Goal: Task Accomplishment & Management: Use online tool/utility

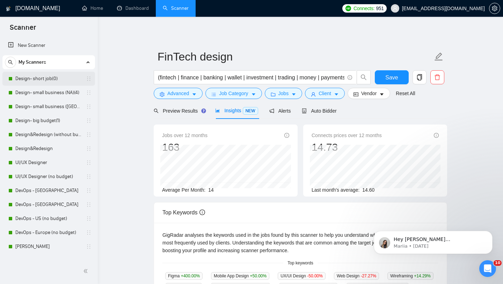
click at [40, 80] on link "Design- short job(0)" at bounding box center [48, 79] width 66 height 14
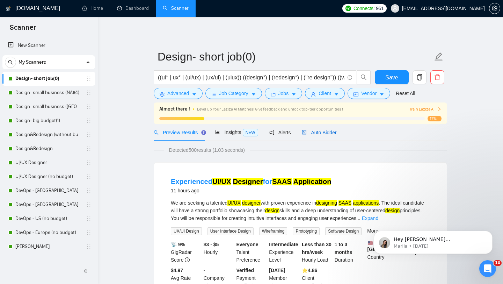
click at [322, 132] on span "Auto Bidder" at bounding box center [319, 133] width 35 height 6
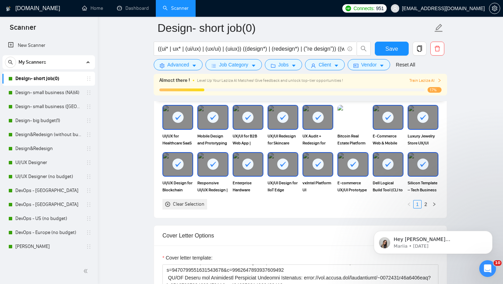
scroll to position [667, 0]
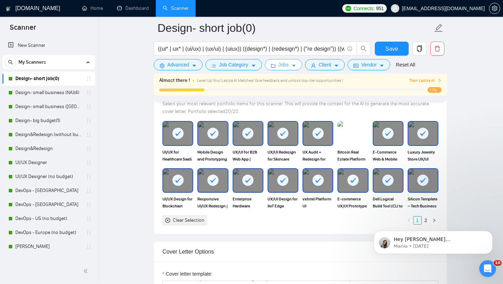
click at [281, 70] on form "Design- short job(0) ((ui* | ux* | (ui/ux) | (ux/ui) | (uiux)) ((design*) | (re…" at bounding box center [300, 45] width 293 height 57
click at [286, 65] on span "Jobs" at bounding box center [283, 65] width 10 height 8
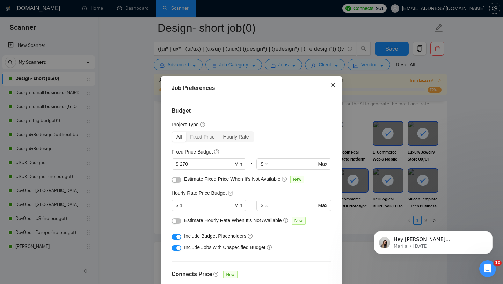
click at [333, 84] on icon "close" at bounding box center [333, 85] width 4 height 4
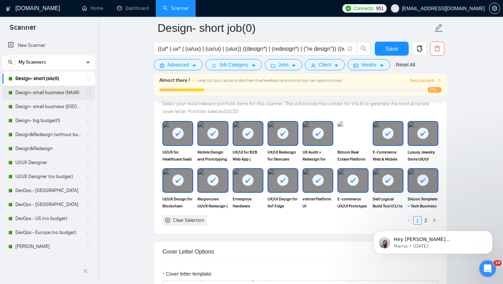
click at [48, 95] on link "Design- small business (NA)(4)" at bounding box center [48, 93] width 66 height 14
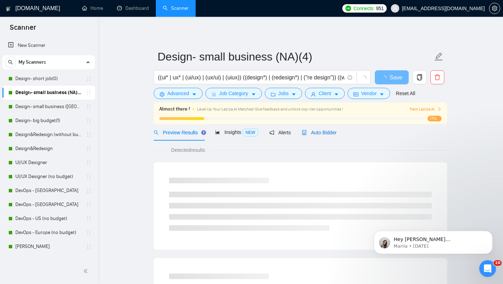
click at [318, 130] on span "Auto Bidder" at bounding box center [319, 133] width 35 height 6
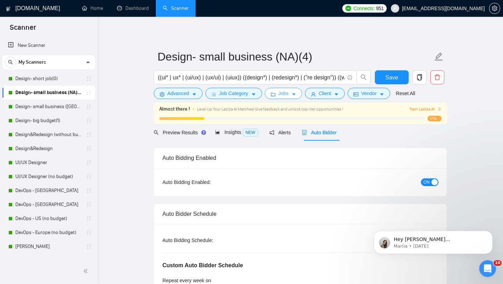
click at [292, 92] on button "Jobs" at bounding box center [284, 93] width 38 height 11
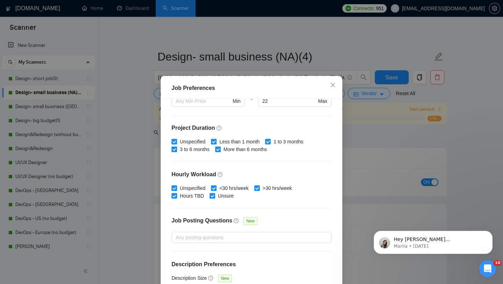
scroll to position [195, 0]
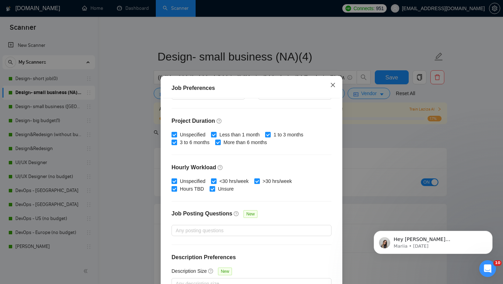
click at [332, 84] on icon "close" at bounding box center [333, 85] width 4 height 4
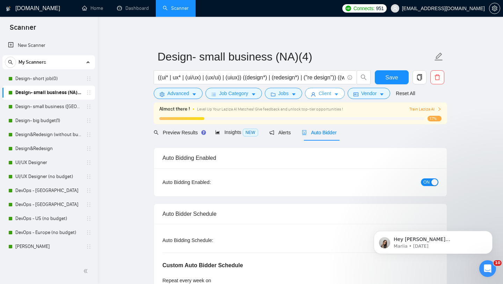
click at [336, 95] on button "Client" at bounding box center [325, 93] width 40 height 11
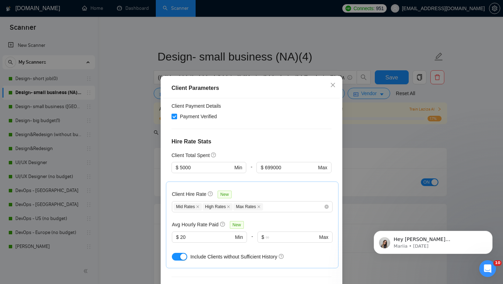
scroll to position [160, 0]
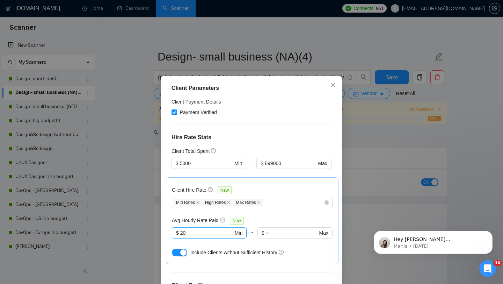
click at [210, 229] on input "20" at bounding box center [206, 233] width 53 height 8
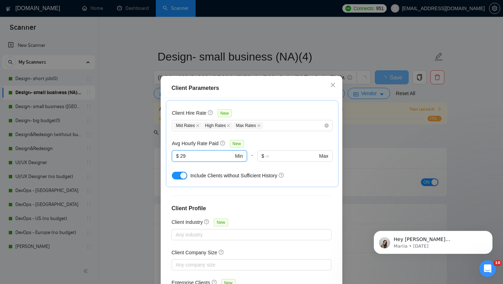
scroll to position [44, 0]
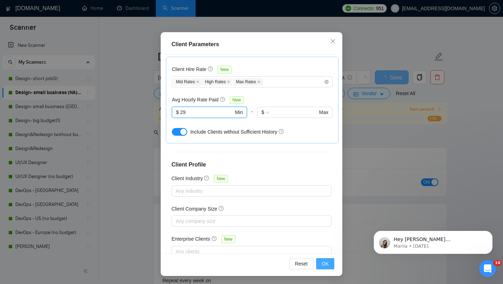
type input "29"
click at [326, 260] on span "OK" at bounding box center [325, 263] width 7 height 8
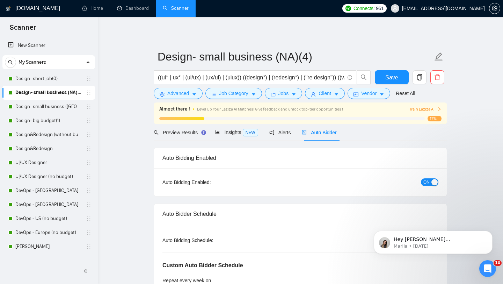
scroll to position [10, 0]
click at [340, 155] on div "Auto Bidding Enabled" at bounding box center [300, 158] width 276 height 20
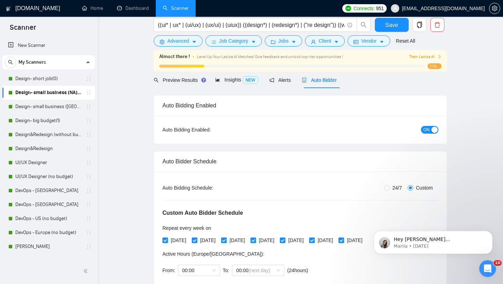
scroll to position [0, 0]
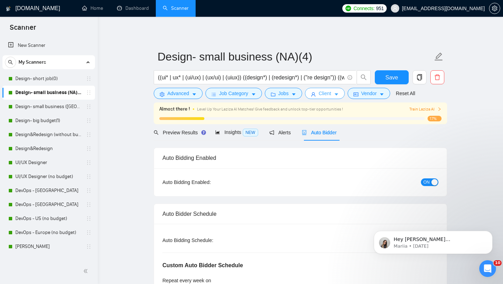
click at [320, 90] on button "Client" at bounding box center [325, 93] width 40 height 11
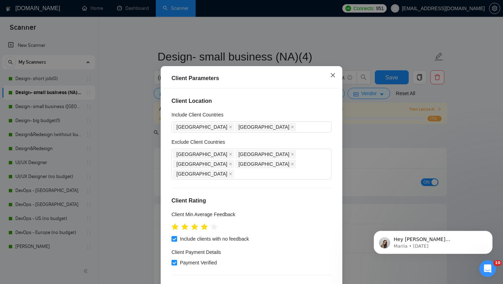
click at [333, 78] on icon "close" at bounding box center [333, 75] width 6 height 6
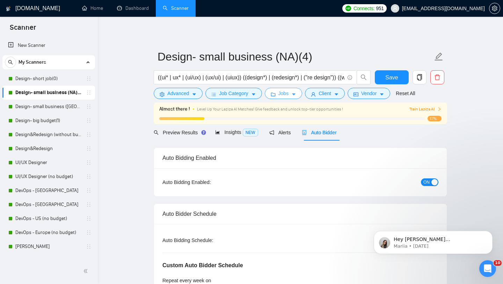
click at [288, 96] on span "Jobs" at bounding box center [283, 93] width 10 height 8
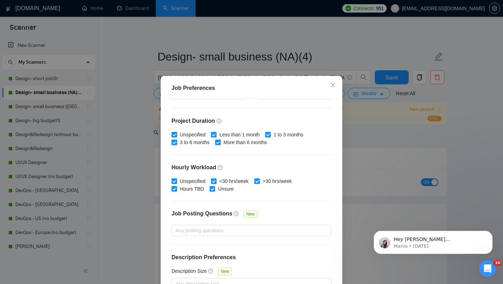
scroll to position [44, 0]
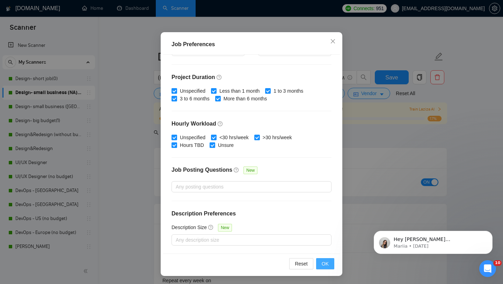
click at [326, 262] on span "OK" at bounding box center [325, 263] width 7 height 8
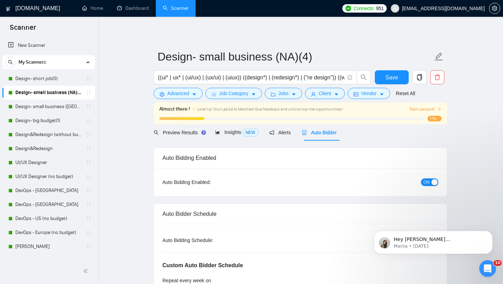
scroll to position [10, 0]
click at [383, 80] on button "Save" at bounding box center [392, 77] width 34 height 14
click at [50, 109] on link "Design- small business ([GEOGRAPHIC_DATA])(4)" at bounding box center [48, 107] width 66 height 14
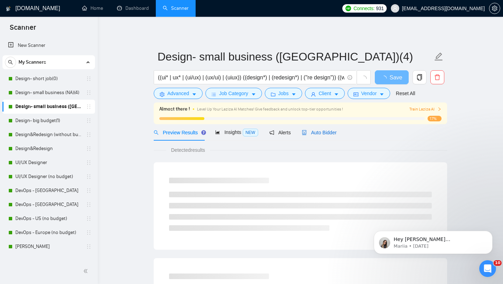
click at [317, 129] on div "Auto Bidder" at bounding box center [319, 132] width 35 height 8
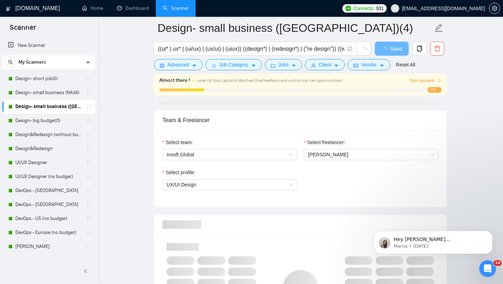
scroll to position [414, 0]
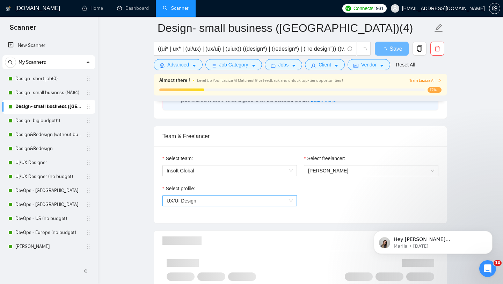
click at [288, 201] on span "UX/UI Design" at bounding box center [230, 200] width 126 height 10
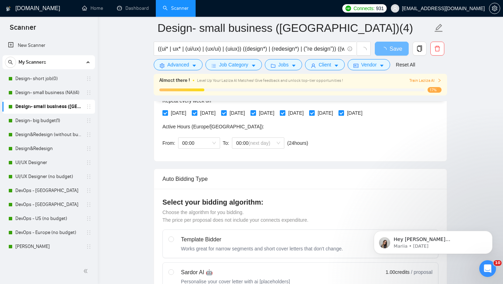
scroll to position [174, 0]
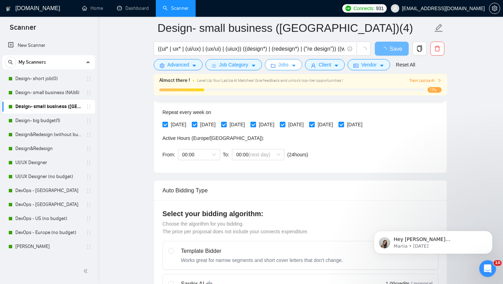
click at [294, 63] on icon "caret-down" at bounding box center [293, 65] width 5 height 5
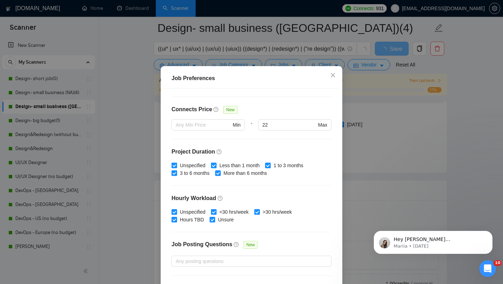
scroll to position [191, 0]
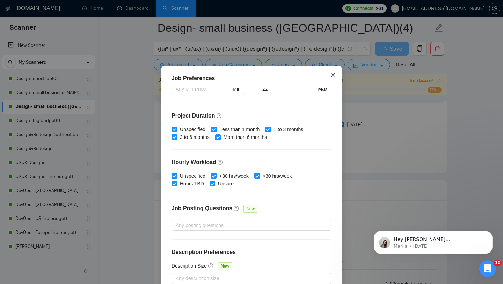
click at [328, 85] on span "Close" at bounding box center [332, 75] width 19 height 19
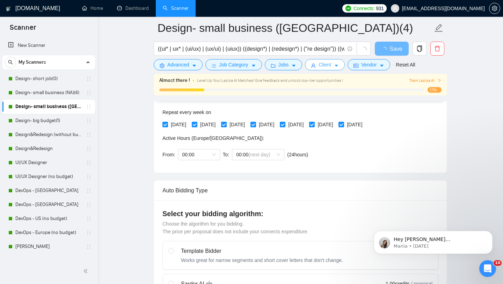
click at [330, 68] on span "Client" at bounding box center [324, 65] width 13 height 8
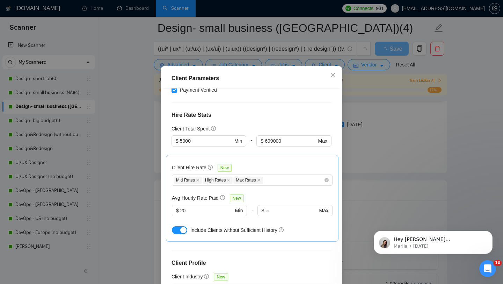
scroll to position [274, 0]
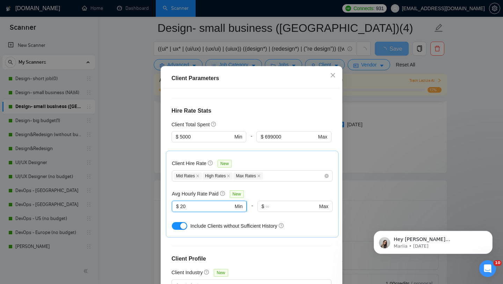
click at [220, 202] on input "20" at bounding box center [206, 206] width 53 height 8
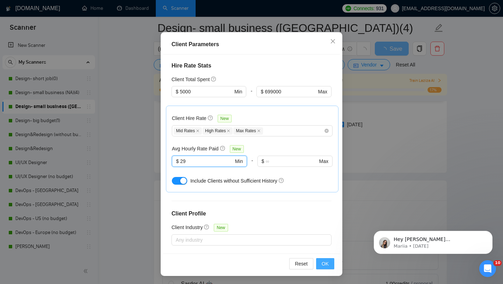
type input "29"
click at [329, 261] on button "OK" at bounding box center [325, 263] width 18 height 11
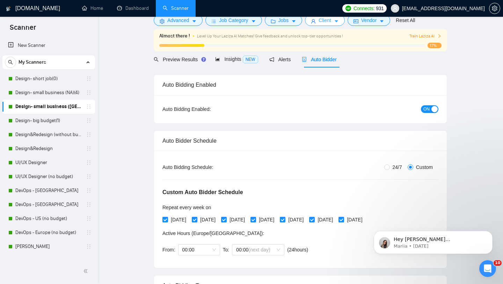
scroll to position [0, 0]
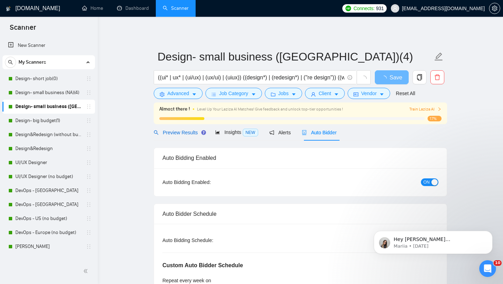
click at [186, 134] on span "Preview Results" at bounding box center [179, 133] width 50 height 6
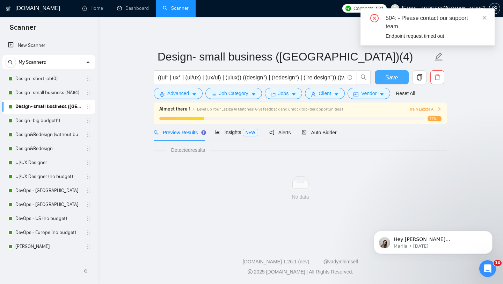
click at [391, 74] on span "Save" at bounding box center [391, 77] width 13 height 9
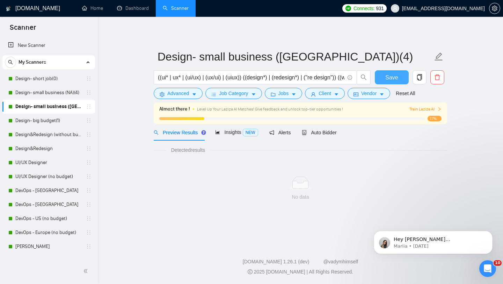
click at [391, 74] on span "Save" at bounding box center [391, 77] width 13 height 9
click at [375, 70] on button "Save" at bounding box center [392, 77] width 34 height 14
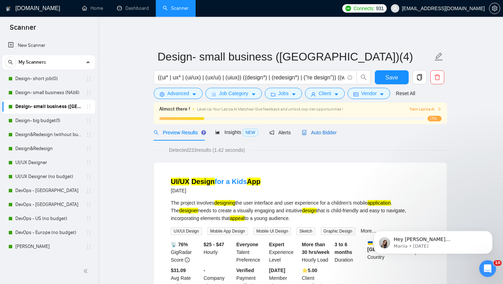
click at [331, 133] on span "Auto Bidder" at bounding box center [319, 133] width 35 height 6
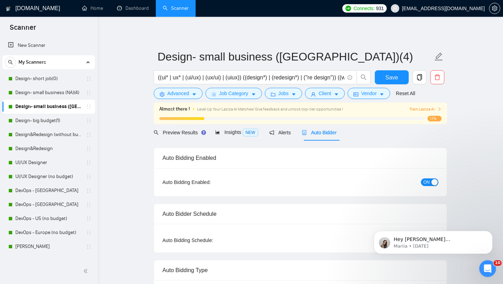
radio input "false"
radio input "true"
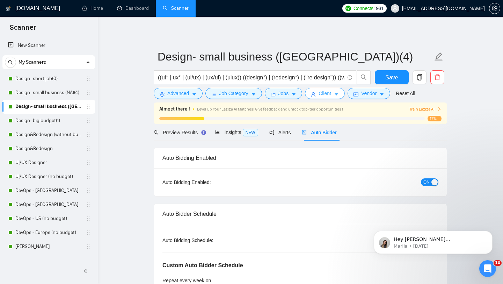
click at [324, 92] on span "Client" at bounding box center [324, 93] width 13 height 8
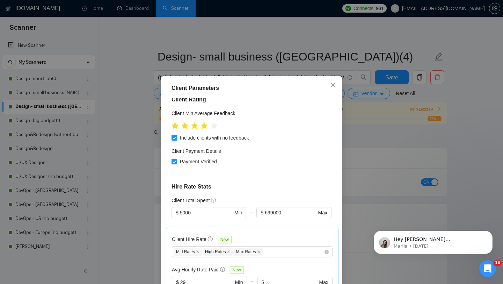
click at [269, 276] on div "$ Max" at bounding box center [294, 286] width 75 height 20
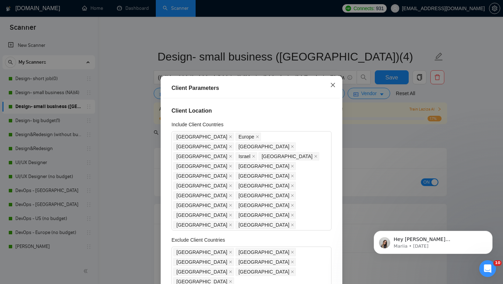
click at [331, 81] on span "Close" at bounding box center [332, 85] width 19 height 19
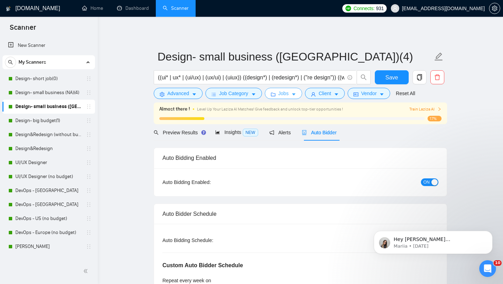
click at [292, 94] on button "Jobs" at bounding box center [284, 93] width 38 height 11
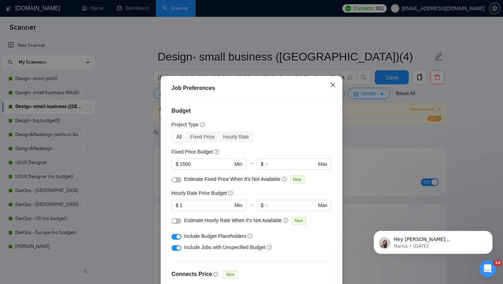
click at [332, 85] on icon "close" at bounding box center [333, 85] width 4 height 4
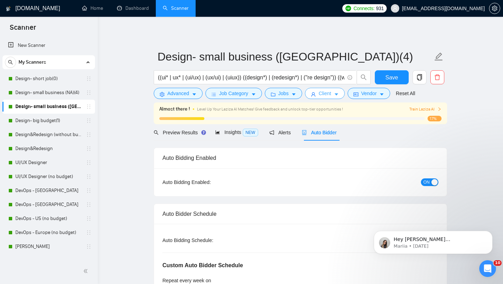
click at [338, 95] on icon "caret-down" at bounding box center [336, 95] width 3 height 2
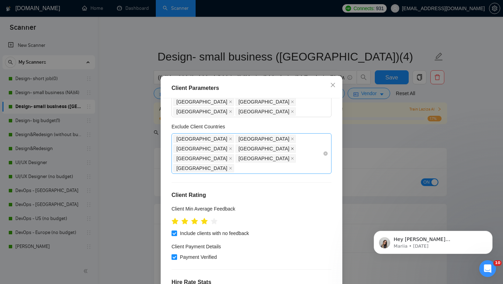
scroll to position [193, 0]
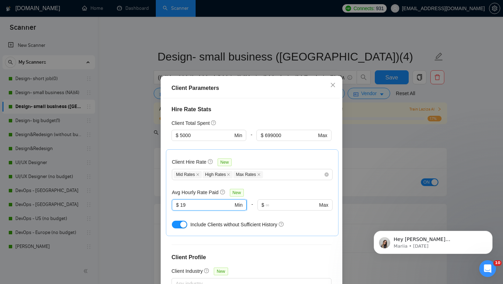
scroll to position [44, 0]
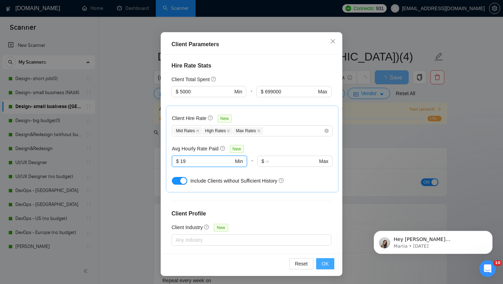
type input "19"
click at [327, 262] on span "OK" at bounding box center [325, 263] width 7 height 8
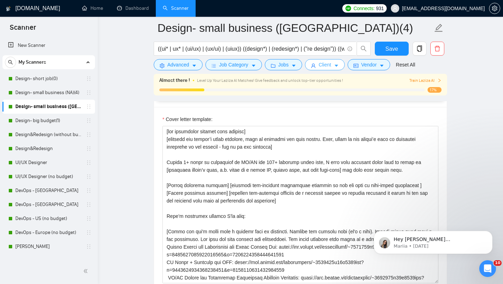
scroll to position [948, 0]
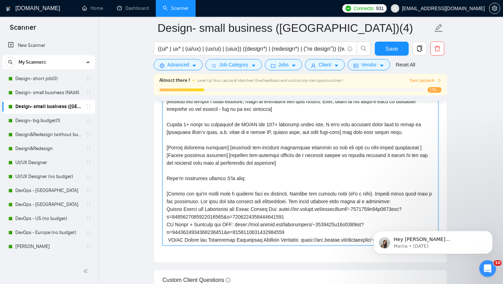
click at [241, 175] on textarea "Cover letter template:" at bounding box center [300, 166] width 276 height 157
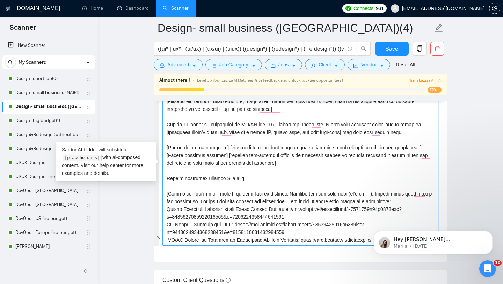
click at [220, 169] on textarea "Cover letter template:" at bounding box center [300, 166] width 276 height 157
drag, startPoint x: 277, startPoint y: 165, endPoint x: 155, endPoint y: 84, distance: 146.9
click at [155, 84] on div "Design- small business ([GEOGRAPHIC_DATA])(4) ((ui* | ux* | (ui/ux) | (ux/ui) |…" at bounding box center [300, 145] width 293 height 2130
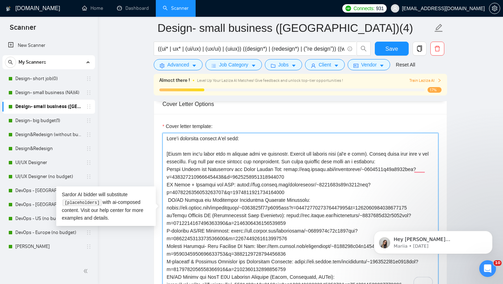
scroll to position [901, 0]
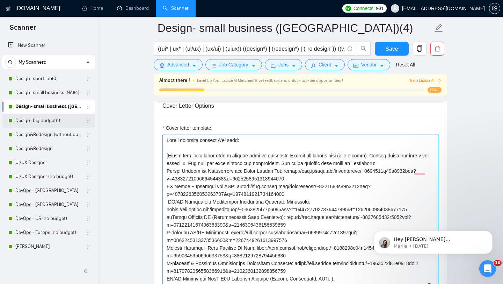
type textarea "Lore’i dolorsita consect A'el sedd: [​Eiusm tem inc'u labor etdo m aliquae admi…"
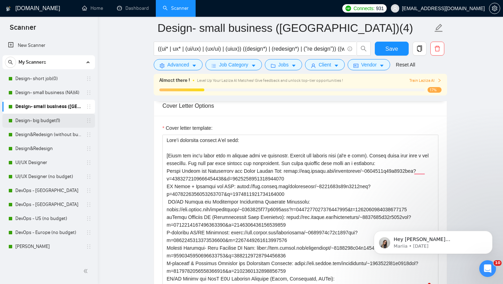
click at [51, 122] on link "Design- big budget(1)" at bounding box center [48, 120] width 66 height 14
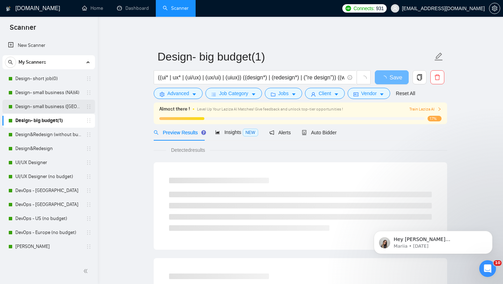
click at [59, 108] on link "Design- small business ([GEOGRAPHIC_DATA])(4)" at bounding box center [48, 107] width 66 height 14
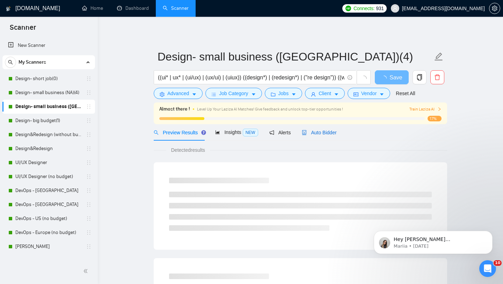
click at [321, 130] on span "Auto Bidder" at bounding box center [319, 133] width 35 height 6
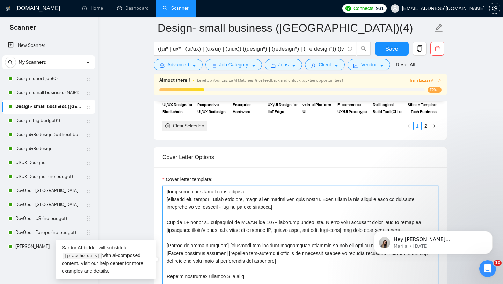
drag, startPoint x: 167, startPoint y: 222, endPoint x: 273, endPoint y: 260, distance: 112.6
click at [273, 260] on textarea "Cover letter template:" at bounding box center [300, 264] width 276 height 157
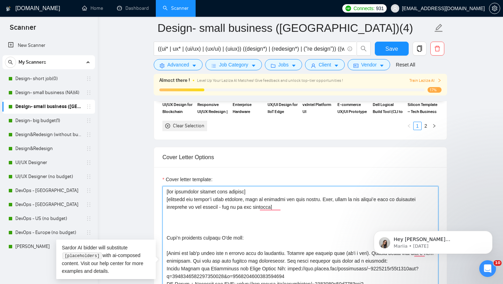
paste textarea "To enrich screen reader interactions, please activate Accessibility in Grammarl…"
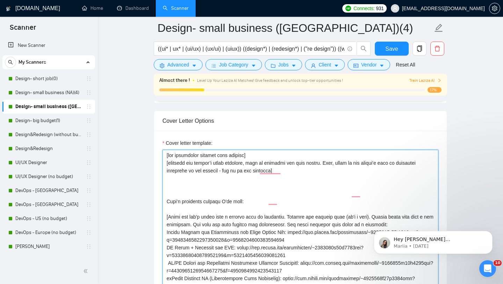
scroll to position [886, 0]
click at [249, 193] on textarea "Cover letter template:" at bounding box center [300, 228] width 276 height 157
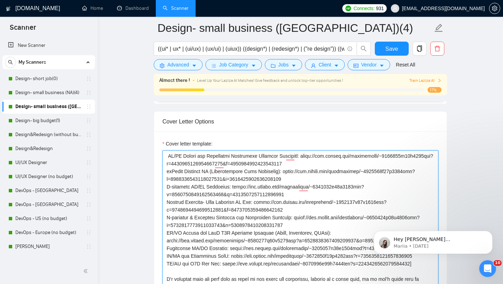
scroll to position [0, 0]
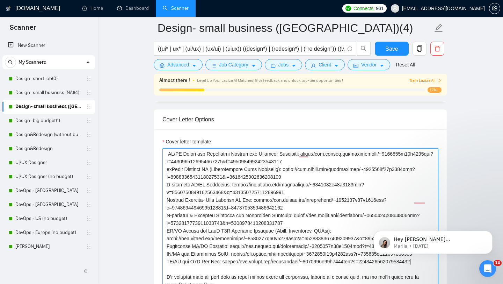
drag, startPoint x: 166, startPoint y: 255, endPoint x: 326, endPoint y: 281, distance: 162.6
click at [326, 281] on textarea "Cover letter template:" at bounding box center [300, 226] width 276 height 157
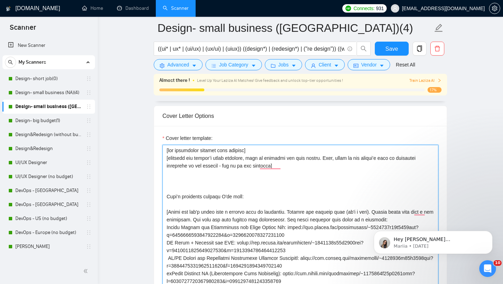
click at [200, 183] on textarea "Cover letter template:" at bounding box center [300, 223] width 276 height 157
paste textarea "Hi [Client’s name], With 5+ years in UI/UX and 100+ projects, I know how to sol…"
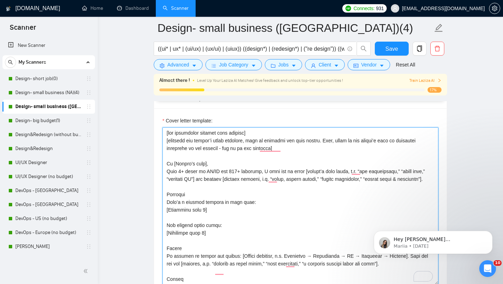
click at [161, 164] on div "Cover Letter Options Cover letter template:" at bounding box center [300, 194] width 293 height 213
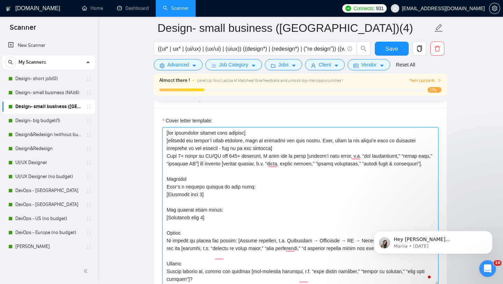
click at [169, 155] on textarea "Cover letter template:" at bounding box center [300, 205] width 276 height 157
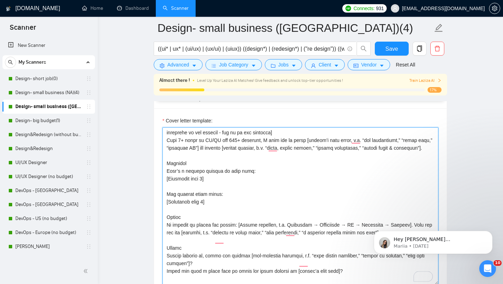
drag, startPoint x: 190, startPoint y: 168, endPoint x: 164, endPoint y: 168, distance: 26.5
click at [164, 168] on textarea "Cover letter template:" at bounding box center [300, 205] width 276 height 157
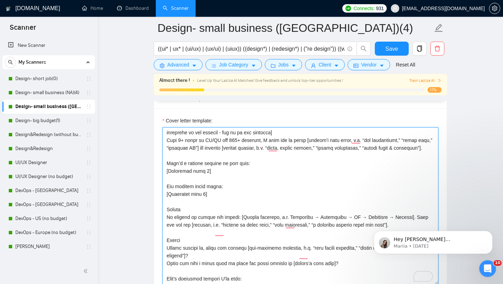
drag, startPoint x: 206, startPoint y: 203, endPoint x: 164, endPoint y: 192, distance: 43.9
click at [164, 192] on div "Cover Letter Options Cover letter template:" at bounding box center [300, 194] width 293 height 213
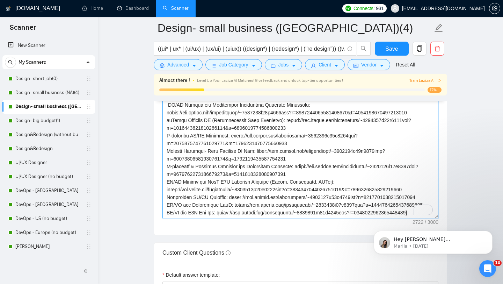
drag, startPoint x: 166, startPoint y: 241, endPoint x: 228, endPoint y: 211, distance: 68.6
click at [228, 211] on textarea "Cover letter template:" at bounding box center [300, 139] width 276 height 157
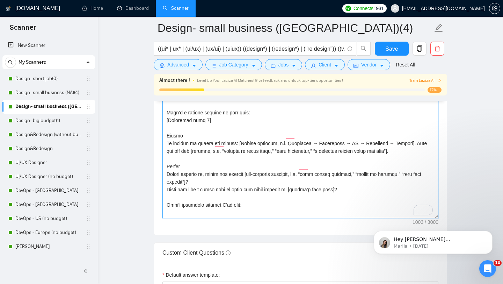
drag, startPoint x: 250, startPoint y: 199, endPoint x: 166, endPoint y: 196, distance: 84.2
click at [166, 196] on textarea "Cover letter template:" at bounding box center [300, 139] width 276 height 157
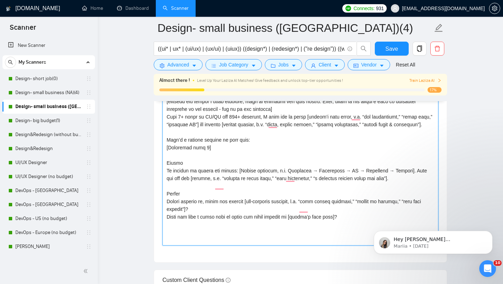
drag, startPoint x: 166, startPoint y: 156, endPoint x: 228, endPoint y: 157, distance: 61.5
click at [228, 157] on textarea "Cover letter template:" at bounding box center [300, 166] width 276 height 157
paste textarea "​Lorem ips dol's ametc adip e seddoei temp in utlaboree. Dolorem ali enimadm ve…"
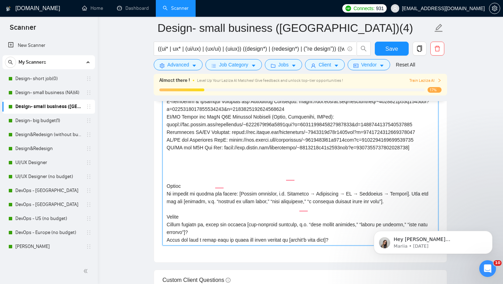
drag, startPoint x: 182, startPoint y: 199, endPoint x: 165, endPoint y: 199, distance: 17.1
click at [165, 199] on textarea "Cover letter template:" at bounding box center [300, 166] width 276 height 157
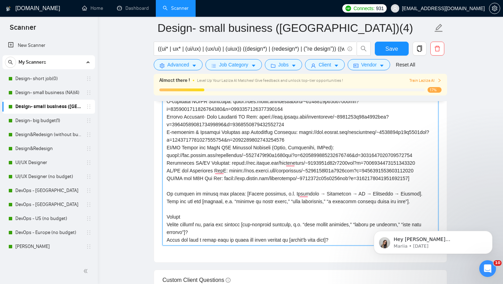
drag, startPoint x: 185, startPoint y: 200, endPoint x: 166, endPoint y: 200, distance: 19.2
click at [166, 200] on textarea "Cover letter template:" at bounding box center [300, 166] width 276 height 157
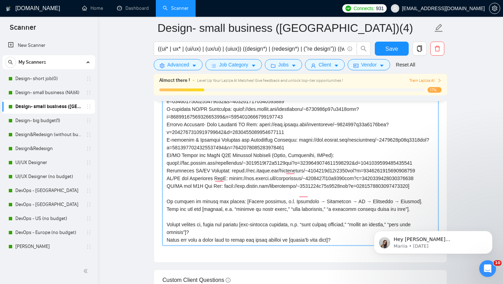
drag, startPoint x: 337, startPoint y: 216, endPoint x: 165, endPoint y: 217, distance: 172.1
click at [165, 217] on textarea "Cover letter template:" at bounding box center [300, 166] width 276 height 157
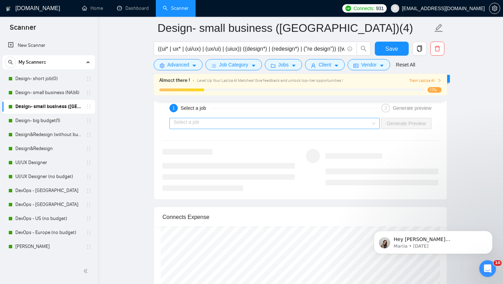
click at [256, 126] on input "search" at bounding box center [272, 123] width 197 height 10
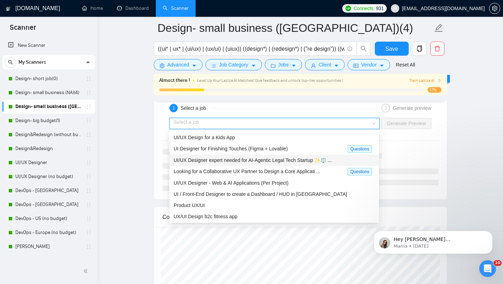
click at [251, 162] on span "UI/UX Designer expert needed for AI-Agentic Legal Tech Startup ✨⚖ ..." at bounding box center [253, 160] width 158 height 6
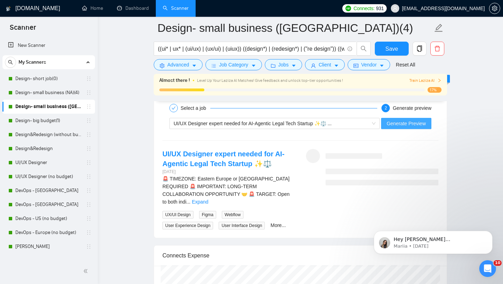
click at [403, 127] on button "Generate Preview" at bounding box center [406, 123] width 50 height 11
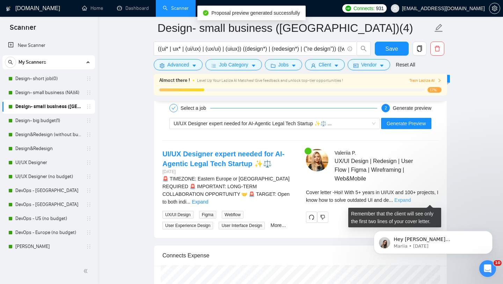
click at [411, 197] on link "Expand" at bounding box center [402, 200] width 16 height 6
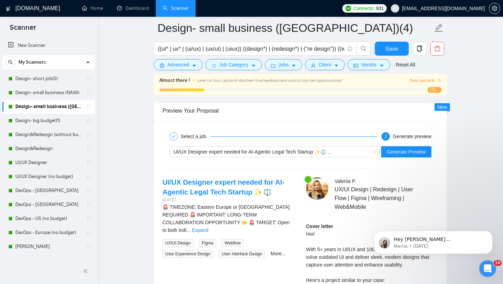
scroll to position [1444, 0]
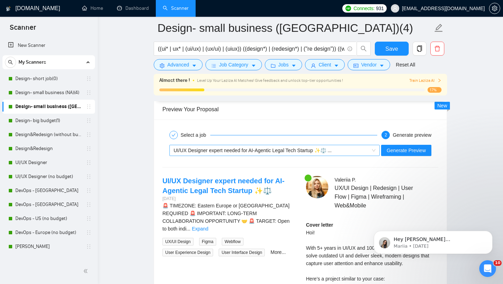
click at [312, 150] on span "UI/UX Designer expert needed for AI-Agentic Legal Tech Startup ✨⚖ ..." at bounding box center [253, 150] width 158 height 6
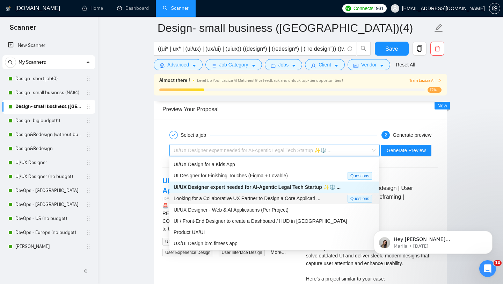
click at [284, 199] on span "Looking for a Collaborative UX Partner to Design a Core Applicati ..." at bounding box center [247, 198] width 147 height 6
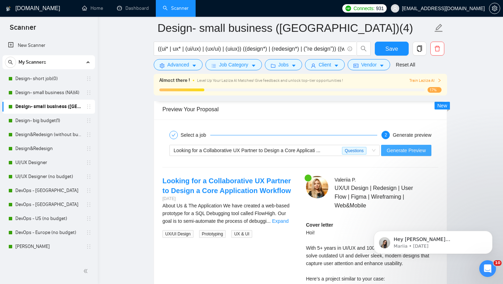
click at [402, 150] on span "Generate Preview" at bounding box center [406, 150] width 39 height 8
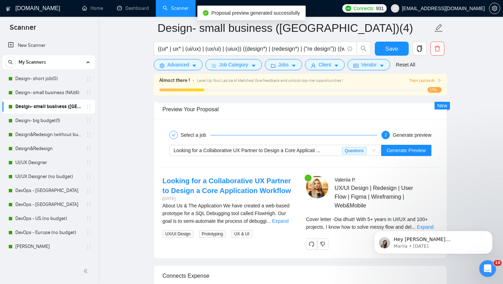
click at [424, 226] on body "Hey [PERSON_NAME][EMAIL_ADDRESS][DOMAIN_NAME], Looks like your Upwork agency In…" at bounding box center [433, 240] width 134 height 43
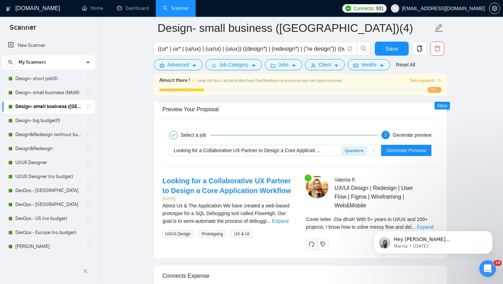
click at [425, 225] on body "Hey [PERSON_NAME][EMAIL_ADDRESS][DOMAIN_NAME], Looks like your Upwork agency In…" at bounding box center [433, 240] width 134 height 43
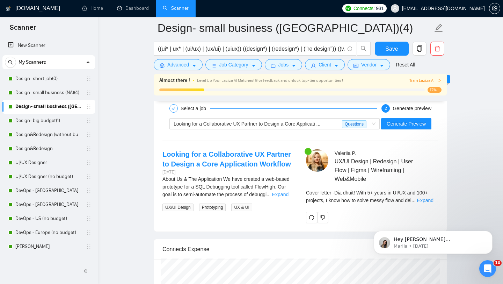
scroll to position [1471, 0]
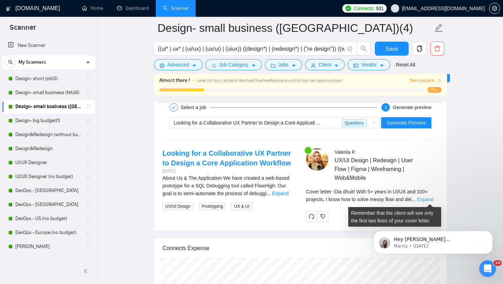
click at [431, 199] on link "Expand" at bounding box center [425, 199] width 16 height 6
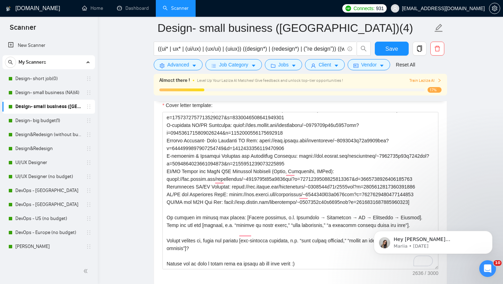
scroll to position [189, 0]
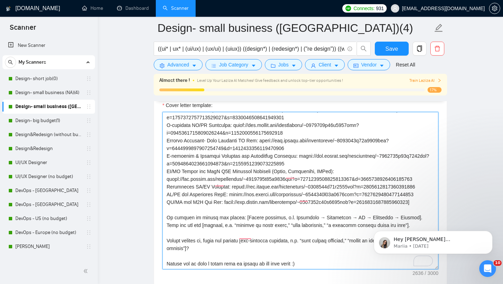
click at [264, 190] on textarea "Cover letter template:" at bounding box center [300, 190] width 276 height 157
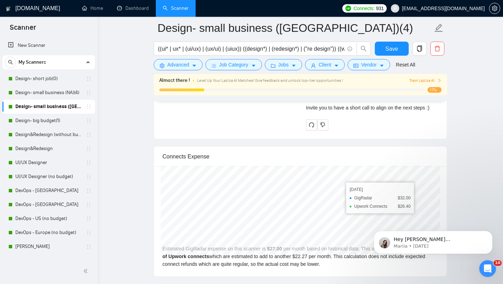
scroll to position [1941, 0]
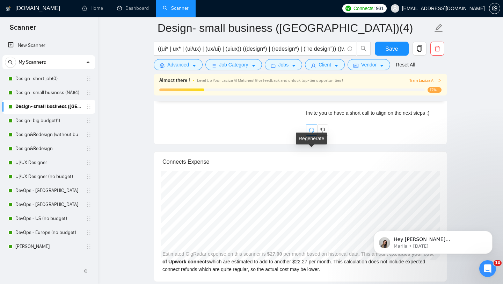
click at [311, 133] on icon "redo" at bounding box center [312, 130] width 6 height 6
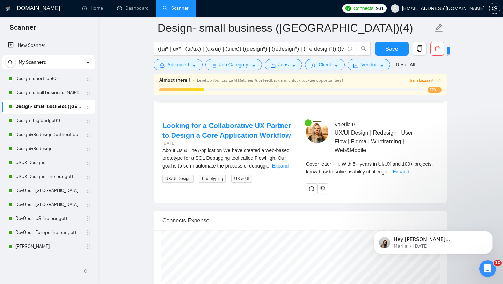
scroll to position [1502, 0]
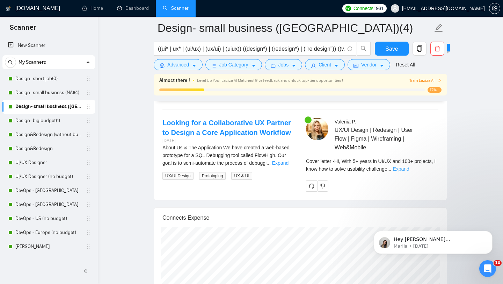
click at [409, 169] on link "Expand" at bounding box center [400, 169] width 16 height 6
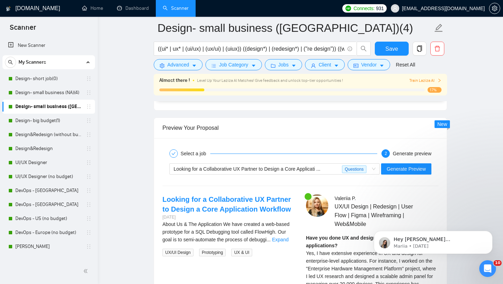
scroll to position [1401, 0]
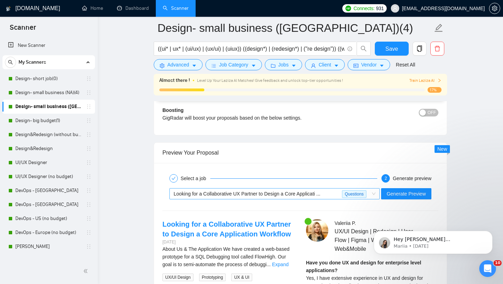
click at [301, 193] on span "Looking for a Collaborative UX Partner to Design a Core Applicati ..." at bounding box center [247, 194] width 147 height 6
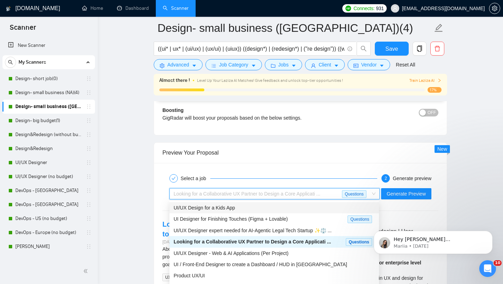
click at [276, 208] on div "UI/UX Design for a Kids App" at bounding box center [274, 208] width 201 height 8
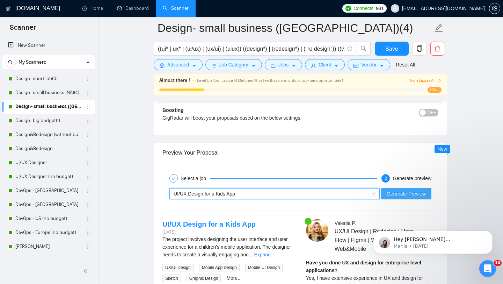
click at [406, 190] on span "Generate Preview" at bounding box center [406, 194] width 39 height 8
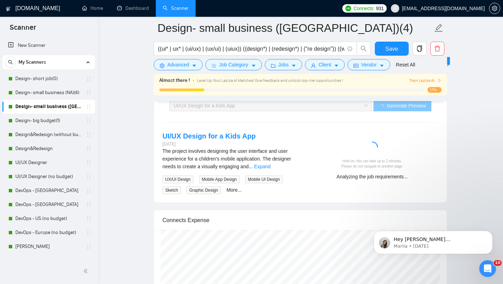
scroll to position [1489, 0]
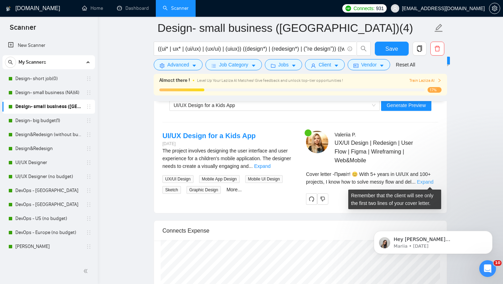
click at [433, 181] on link "Expand" at bounding box center [425, 182] width 16 height 6
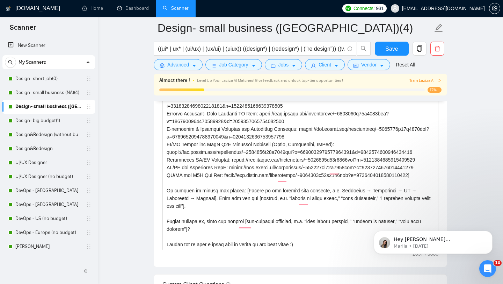
scroll to position [181, 0]
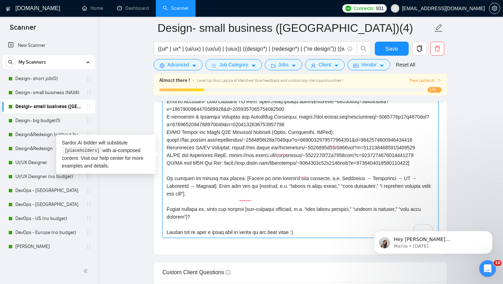
drag, startPoint x: 297, startPoint y: 186, endPoint x: 186, endPoint y: 192, distance: 111.2
click at [186, 192] on textarea "Cover letter template:" at bounding box center [300, 158] width 276 height 157
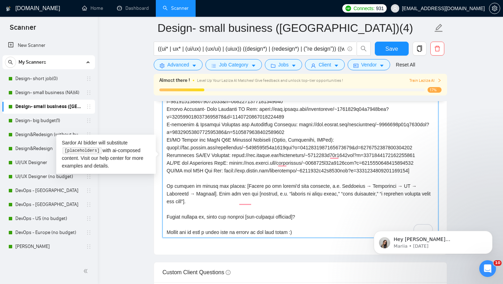
drag, startPoint x: 327, startPoint y: 155, endPoint x: 214, endPoint y: 162, distance: 113.7
click at [214, 162] on textarea "Cover letter template:" at bounding box center [300, 158] width 276 height 157
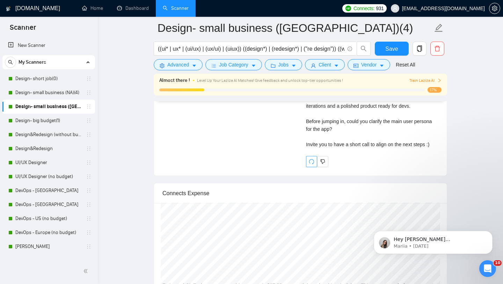
type textarea "[lor ipsumdolor sitamet cons adipisc] [elitsedd eiu tempor’i utlab etdolore, ma…"
click at [310, 167] on button "button" at bounding box center [311, 161] width 11 height 11
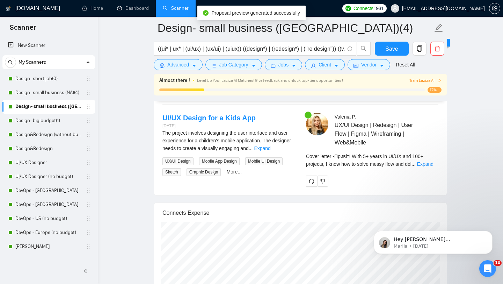
scroll to position [1508, 0]
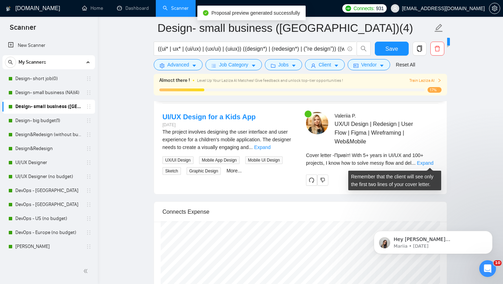
click at [420, 164] on div "Cover letter - Привіт! With 5+ years in UI/UX and 100+ projects, I know how to …" at bounding box center [372, 158] width 132 height 15
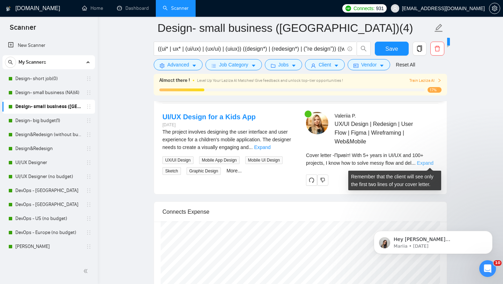
click at [433, 160] on link "Expand" at bounding box center [425, 163] width 16 height 6
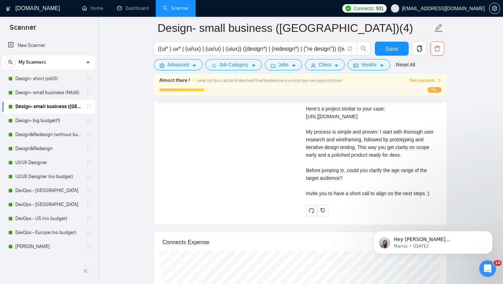
scroll to position [1614, 0]
